Goal: Task Accomplishment & Management: Manage account settings

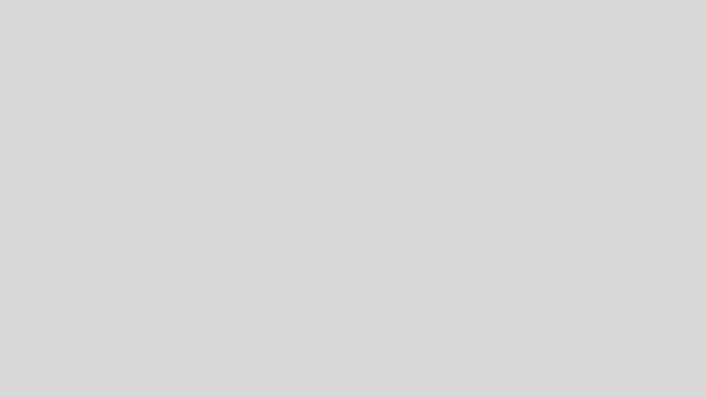
select select "es"
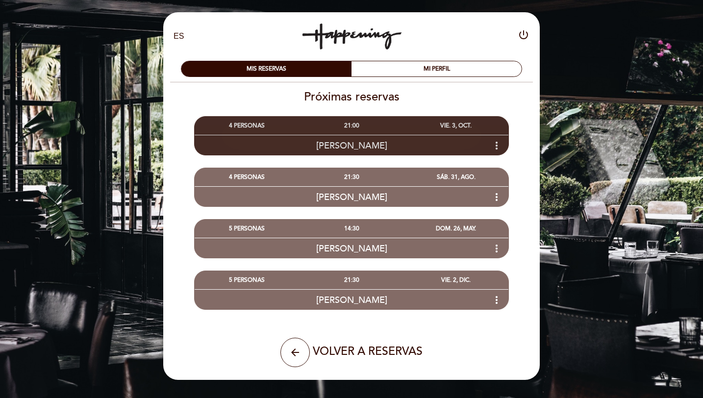
click at [498, 143] on icon "more_vert" at bounding box center [496, 146] width 12 height 12
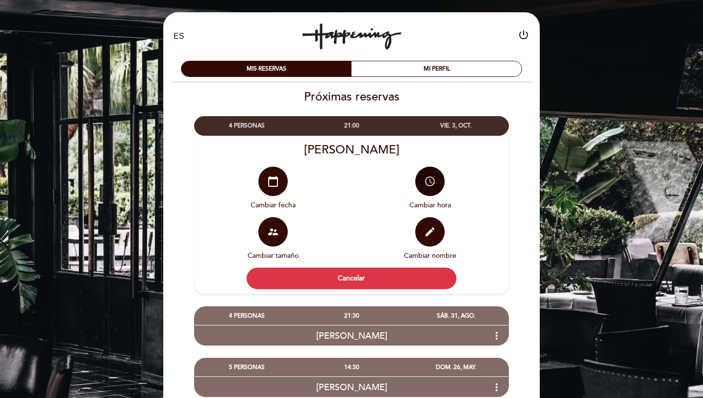
click at [431, 185] on icon "access_time" at bounding box center [430, 181] width 12 height 12
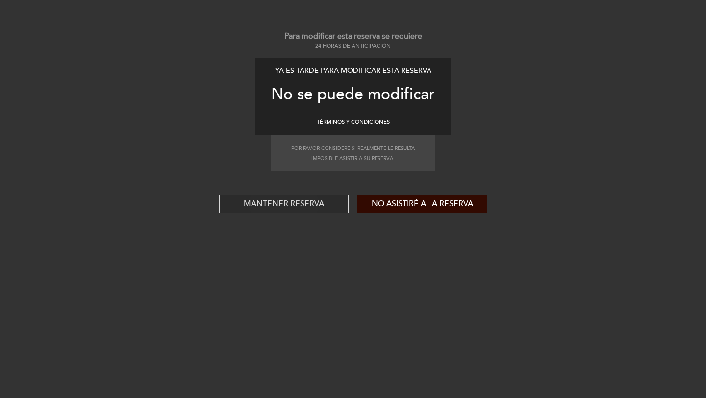
click at [319, 208] on button "Mantener reserva" at bounding box center [283, 204] width 129 height 19
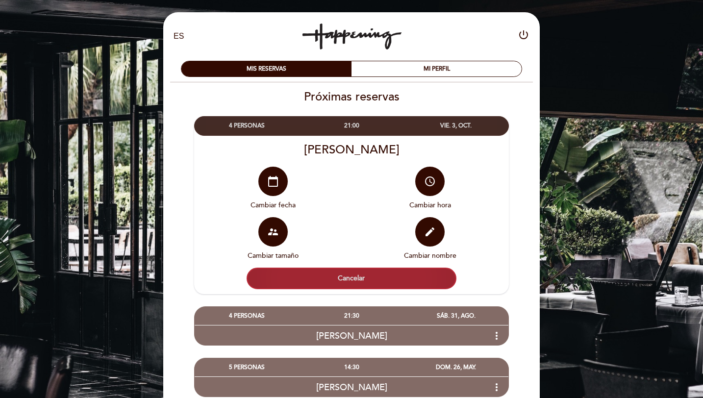
click at [344, 279] on button "Cancelar" at bounding box center [351, 279] width 210 height 22
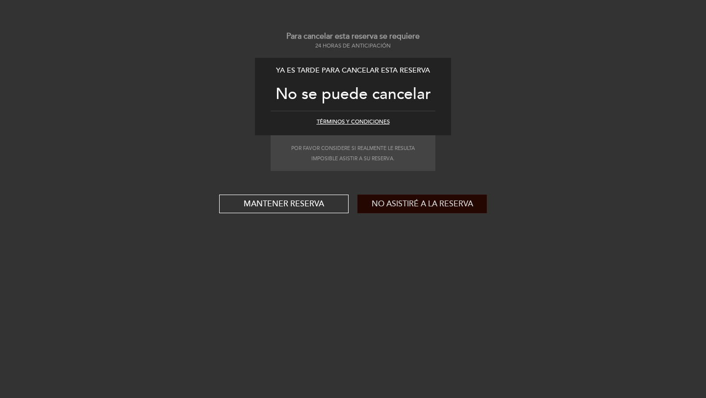
click at [417, 204] on button "No asistiré a la reserva" at bounding box center [421, 204] width 129 height 19
